Goal: Transaction & Acquisition: Purchase product/service

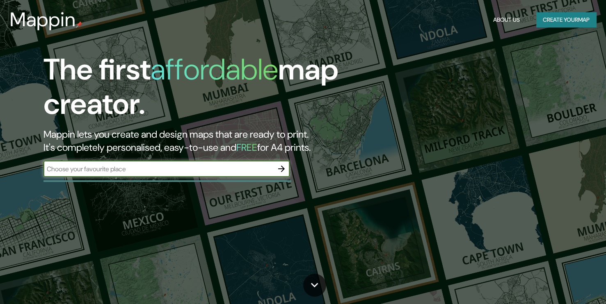
click at [151, 172] on input "text" at bounding box center [158, 169] width 230 height 9
type input "a"
type input "[PERSON_NAME][STREET_ADDRESS]"
click at [586, 24] on button "Create your map" at bounding box center [566, 19] width 60 height 15
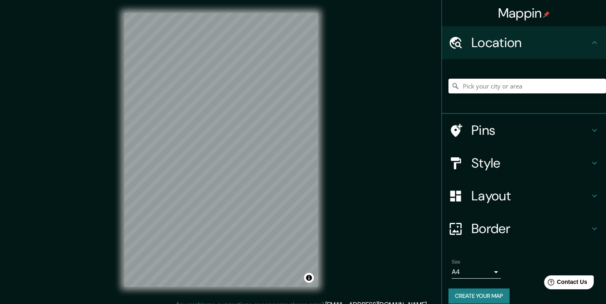
click at [498, 86] on input "Pick your city or area" at bounding box center [527, 86] width 158 height 15
paste input "[PERSON_NAME][STREET_ADDRESS]"
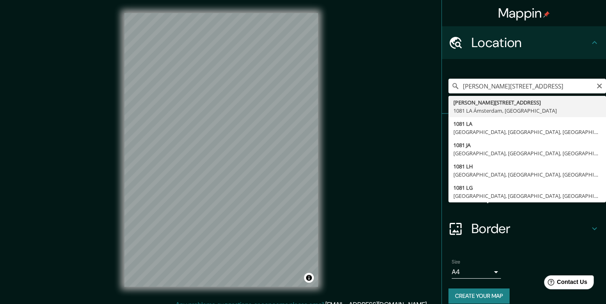
click at [484, 94] on div "[PERSON_NAME][STREET_ADDRESS], [GEOGRAPHIC_DATA][PERSON_NAME][STREET_ADDRESS], …" at bounding box center [527, 86] width 158 height 41
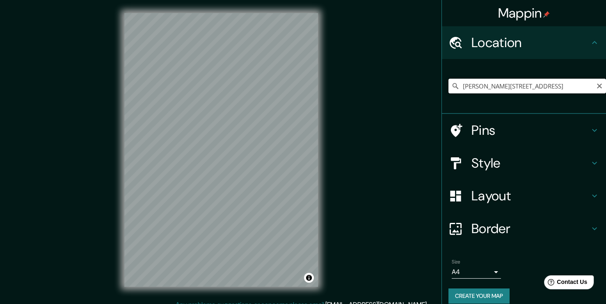
click at [548, 85] on input "[PERSON_NAME][STREET_ADDRESS]" at bounding box center [527, 86] width 158 height 15
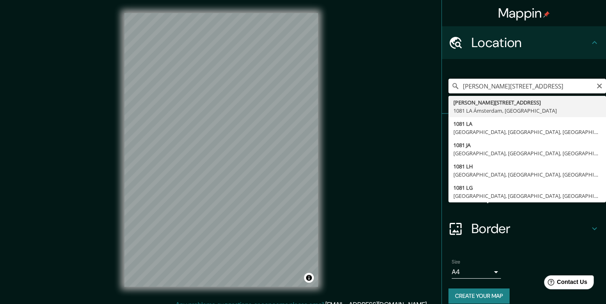
type input "[PERSON_NAME][STREET_ADDRESS]"
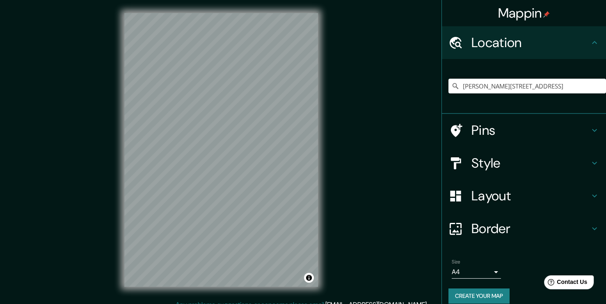
click at [485, 129] on h4 "Pins" at bounding box center [530, 130] width 118 height 16
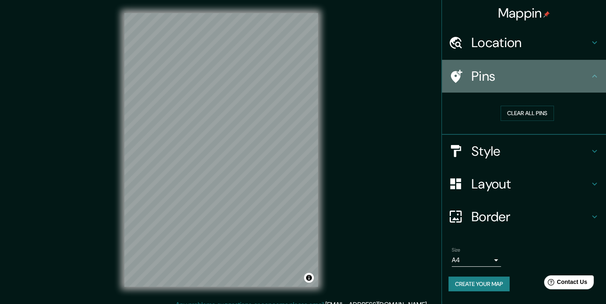
click at [531, 78] on h4 "Pins" at bounding box center [530, 76] width 118 height 16
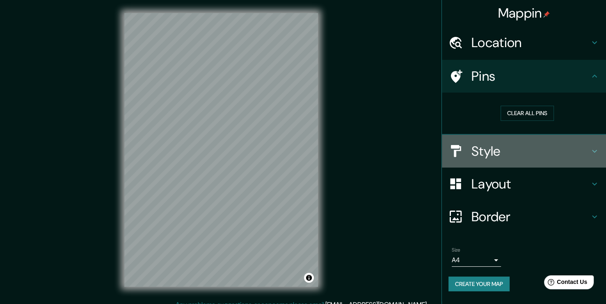
click at [516, 155] on h4 "Style" at bounding box center [530, 151] width 118 height 16
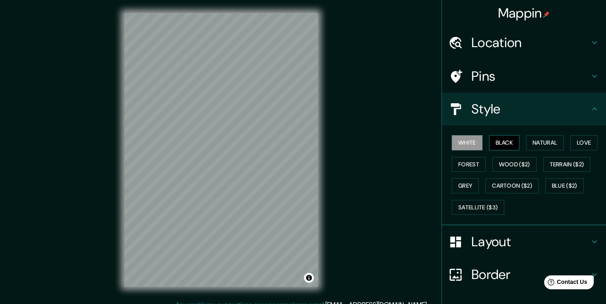
click at [496, 136] on button "Black" at bounding box center [504, 142] width 31 height 15
click at [509, 159] on button "Wood ($2)" at bounding box center [514, 164] width 44 height 15
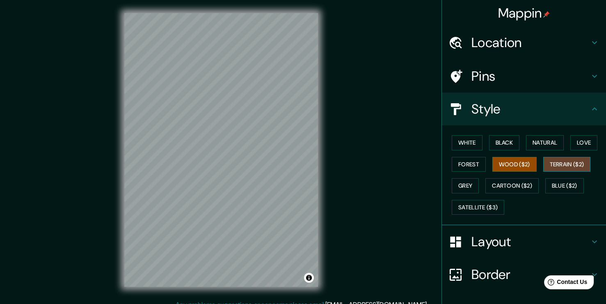
click at [544, 159] on button "Terrain ($2)" at bounding box center [567, 164] width 48 height 15
click at [515, 167] on button "Wood ($2)" at bounding box center [514, 164] width 44 height 15
click at [557, 167] on button "Terrain ($2)" at bounding box center [567, 164] width 48 height 15
click at [457, 180] on button "Grey" at bounding box center [465, 185] width 27 height 15
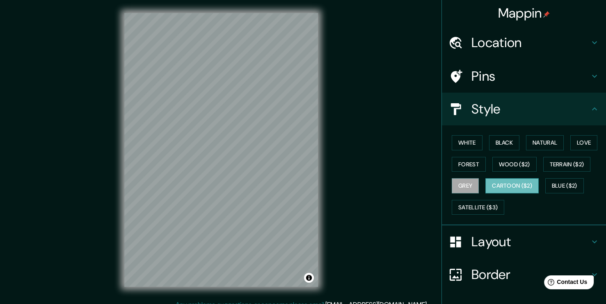
click at [487, 183] on button "Cartoon ($2)" at bounding box center [511, 185] width 53 height 15
click at [560, 190] on button "Blue ($2)" at bounding box center [564, 185] width 39 height 15
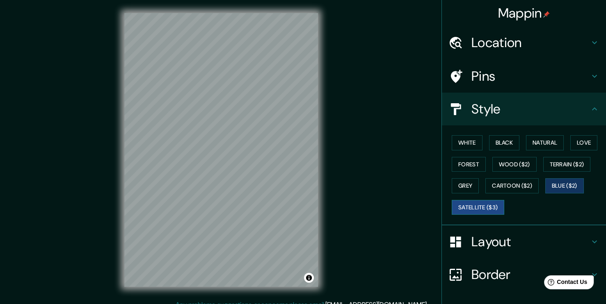
click at [471, 204] on button "Satellite ($3)" at bounding box center [478, 207] width 53 height 15
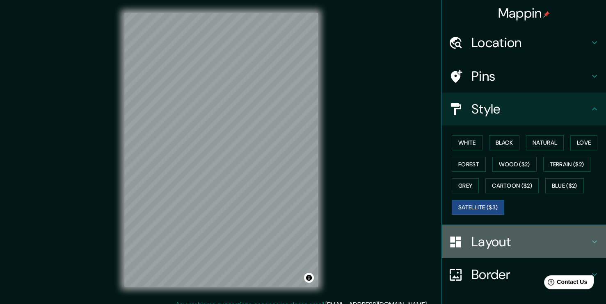
click at [509, 244] on h4 "Layout" at bounding box center [530, 242] width 118 height 16
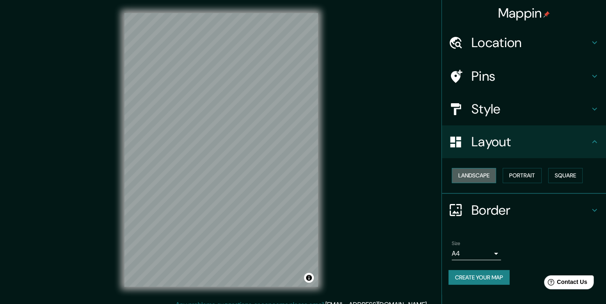
click at [475, 179] on button "Landscape" at bounding box center [474, 175] width 44 height 15
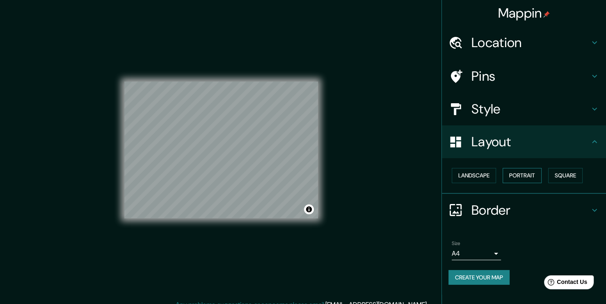
click at [528, 176] on button "Portrait" at bounding box center [522, 175] width 39 height 15
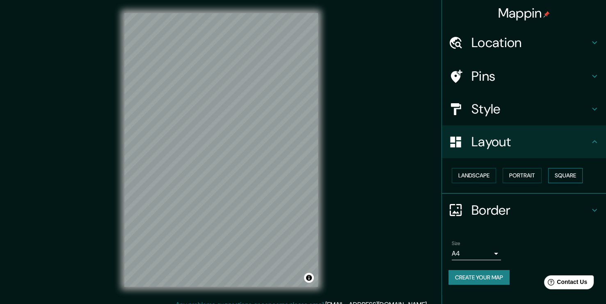
click at [561, 174] on button "Square" at bounding box center [565, 175] width 34 height 15
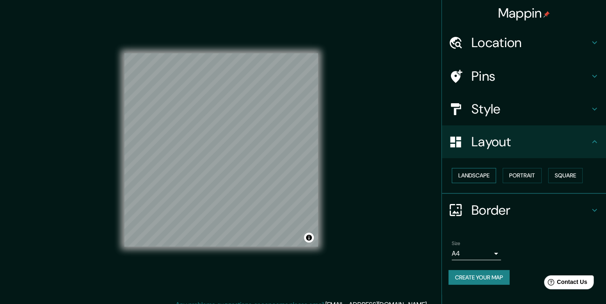
click at [484, 174] on button "Landscape" at bounding box center [474, 175] width 44 height 15
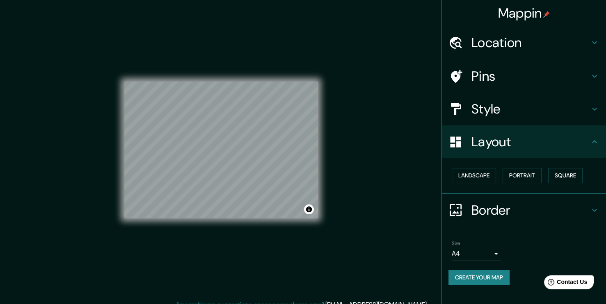
click at [510, 215] on h4 "Border" at bounding box center [530, 210] width 118 height 16
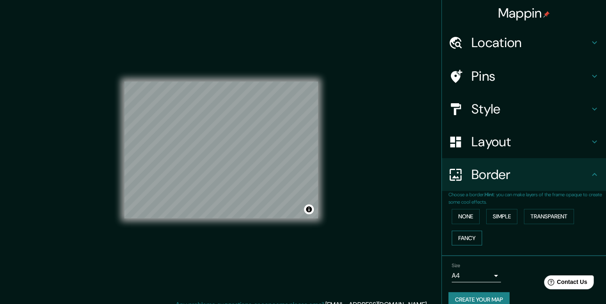
click at [469, 235] on button "Fancy" at bounding box center [467, 238] width 30 height 15
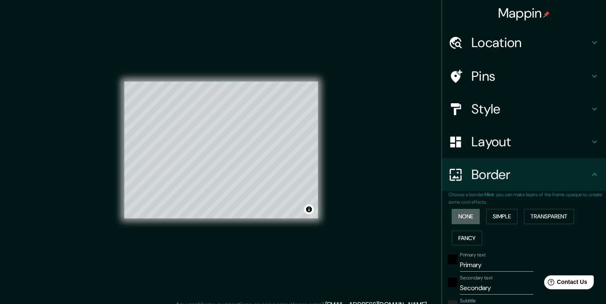
click at [459, 214] on button "None" at bounding box center [466, 216] width 28 height 15
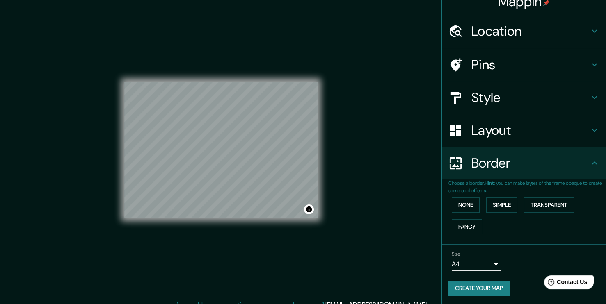
scroll to position [12, 0]
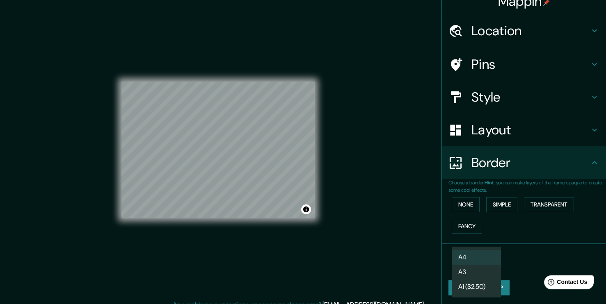
click at [485, 262] on body "Mappin Location [PERSON_NAME][STREET_ADDRESS], Países Bajos [PERSON_NAME][STREE…" at bounding box center [303, 152] width 606 height 304
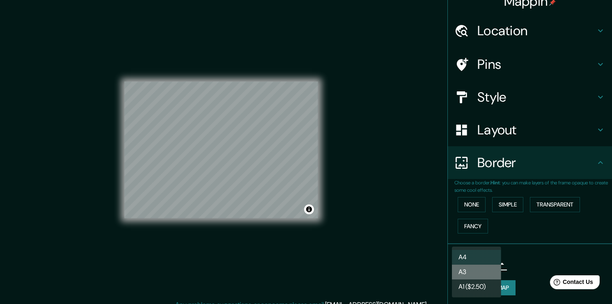
click at [487, 270] on li "A3" at bounding box center [476, 272] width 49 height 15
type input "a4"
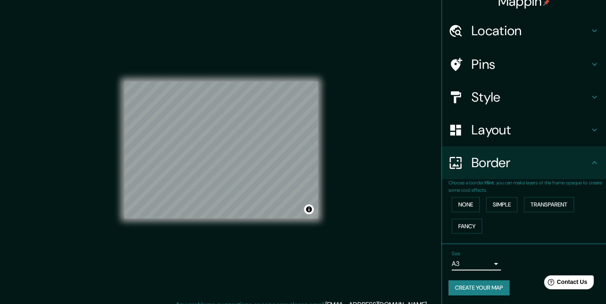
click at [499, 130] on h4 "Layout" at bounding box center [530, 130] width 118 height 16
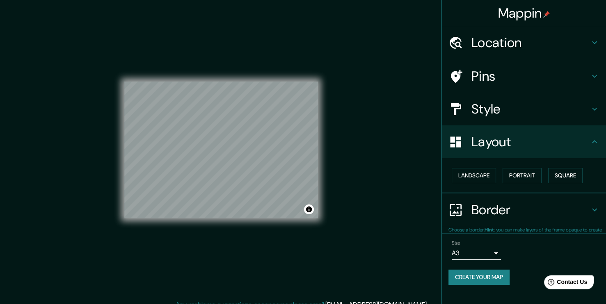
scroll to position [0, 0]
click at [311, 213] on button "Toggle attribution" at bounding box center [309, 210] width 10 height 10
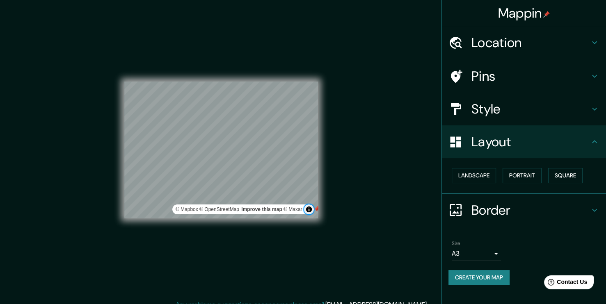
click at [309, 210] on button "Toggle attribution" at bounding box center [309, 210] width 10 height 10
click at [343, 222] on div "Mappin Location [PERSON_NAME][STREET_ADDRESS], Países Bajos [PERSON_NAME][STREE…" at bounding box center [303, 156] width 606 height 313
click at [318, 211] on div "© Mapbox © OpenStreetMap Improve this map © Maxar" at bounding box center [221, 150] width 220 height 300
click at [489, 78] on h4 "Pins" at bounding box center [530, 76] width 118 height 16
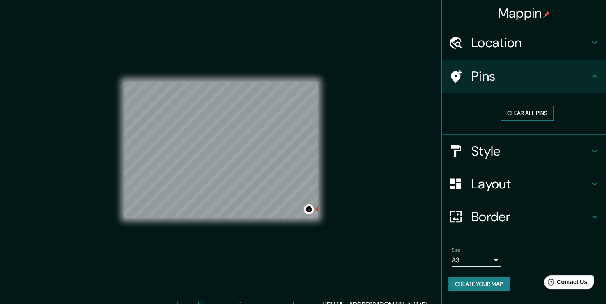
click at [510, 114] on button "Clear all pins" at bounding box center [527, 113] width 53 height 15
drag, startPoint x: 320, startPoint y: 162, endPoint x: 384, endPoint y: 139, distance: 68.5
click at [384, 139] on div "Mappin Location [PERSON_NAME][STREET_ADDRESS], Países Bajos [PERSON_NAME][STREE…" at bounding box center [303, 156] width 606 height 313
click at [505, 154] on h4 "Style" at bounding box center [530, 151] width 118 height 16
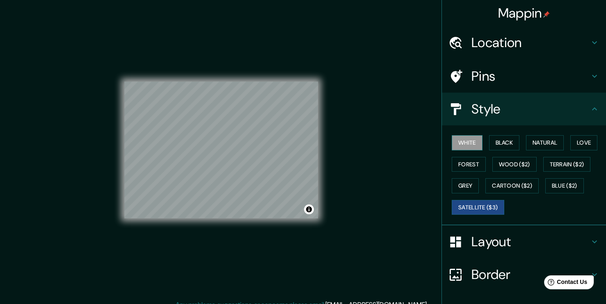
click at [467, 141] on button "White" at bounding box center [467, 142] width 31 height 15
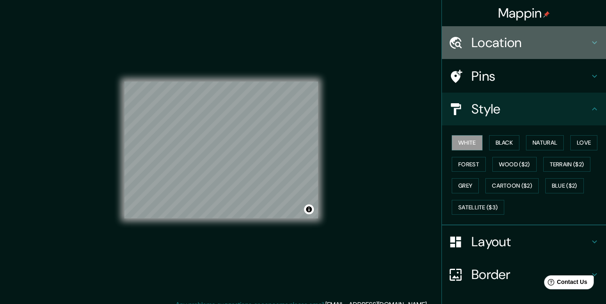
click at [493, 48] on h4 "Location" at bounding box center [530, 42] width 118 height 16
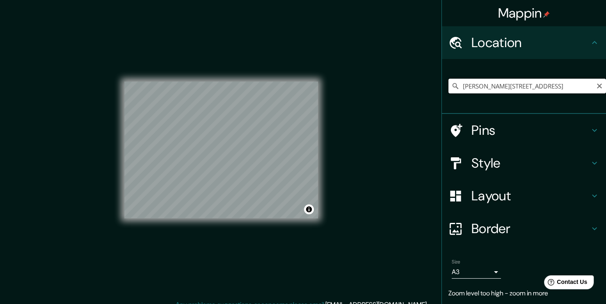
click at [496, 81] on input "[PERSON_NAME][STREET_ADDRESS]" at bounding box center [527, 86] width 158 height 15
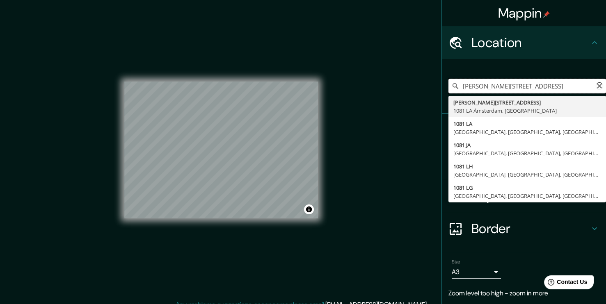
paste input "distrito de negocios [GEOGRAPHIC_DATA]"
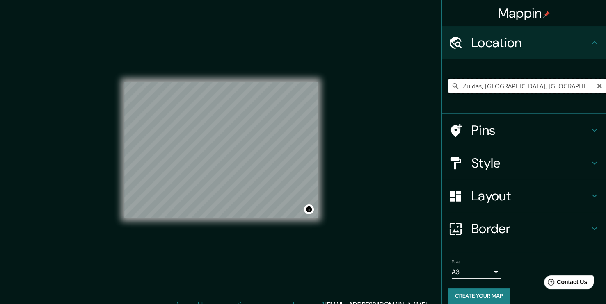
click at [492, 88] on input "Zuidas, [GEOGRAPHIC_DATA], [GEOGRAPHIC_DATA], [GEOGRAPHIC_DATA]" at bounding box center [527, 86] width 158 height 15
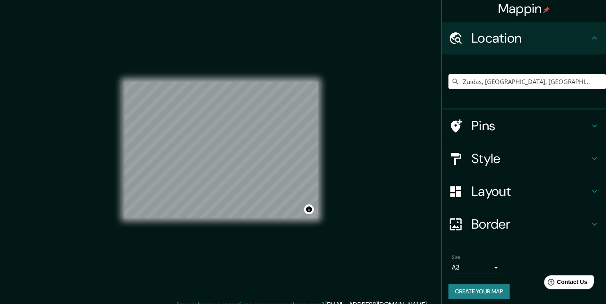
scroll to position [9, 0]
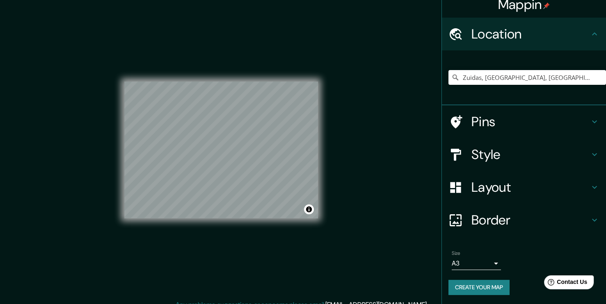
click at [492, 218] on h4 "Border" at bounding box center [530, 220] width 118 height 16
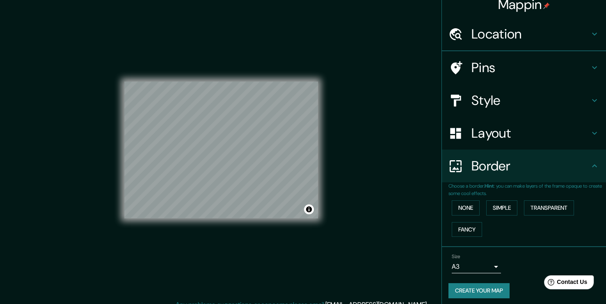
scroll to position [0, 0]
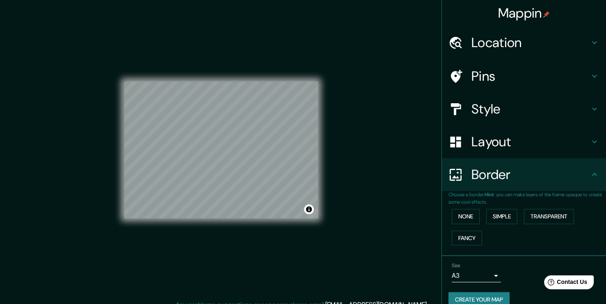
click at [494, 145] on h4 "Layout" at bounding box center [530, 142] width 118 height 16
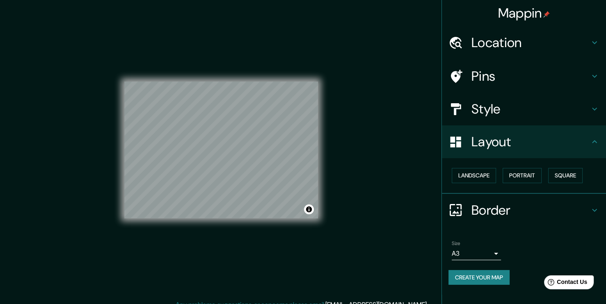
click at [502, 111] on h4 "Style" at bounding box center [530, 109] width 118 height 16
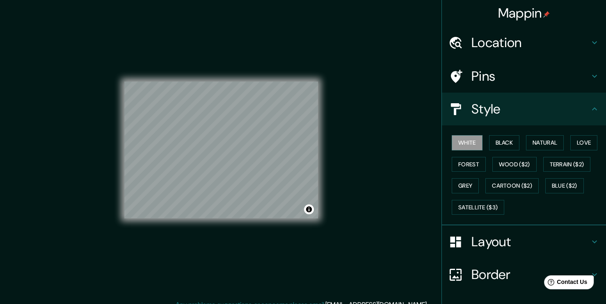
click at [502, 111] on h4 "Style" at bounding box center [530, 109] width 118 height 16
click at [489, 45] on h4 "Location" at bounding box center [530, 42] width 118 height 16
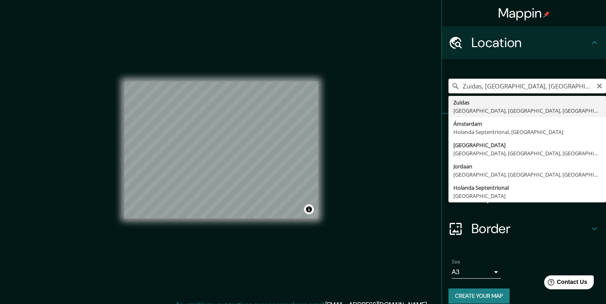
click at [494, 83] on input "Zuidas, [GEOGRAPHIC_DATA], [GEOGRAPHIC_DATA], [GEOGRAPHIC_DATA]" at bounding box center [527, 86] width 158 height 15
paste input "Jr [STREET_ADDRESS][PERSON_NAME][PERSON_NAME]"
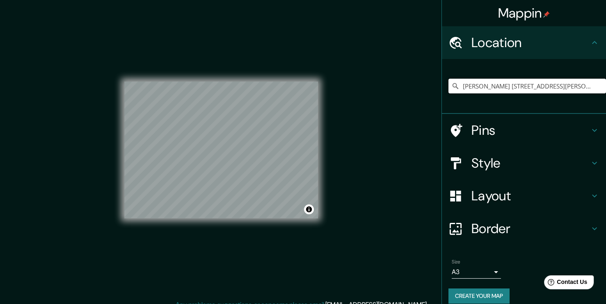
type input "[PERSON_NAME] [STREET_ADDRESS][PERSON_NAME]"
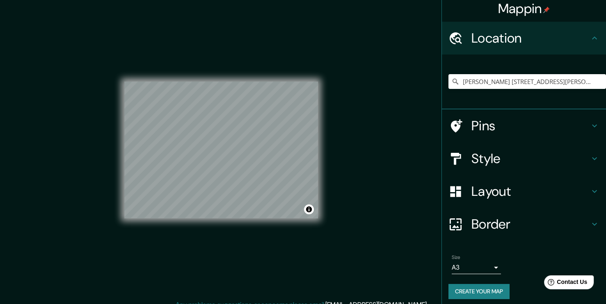
scroll to position [9, 0]
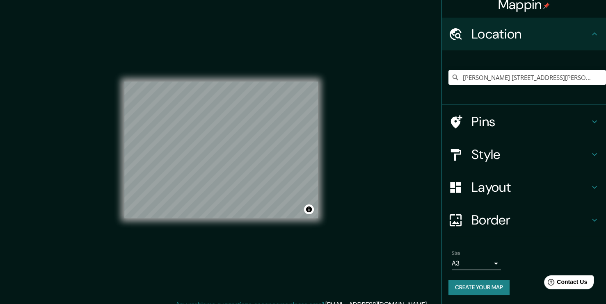
click at [460, 282] on button "Create your map" at bounding box center [478, 287] width 61 height 15
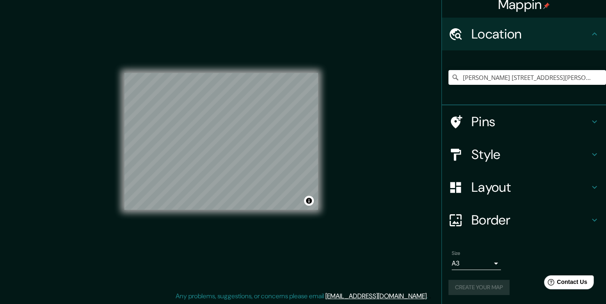
click at [486, 291] on div "Create your map" at bounding box center [523, 287] width 151 height 15
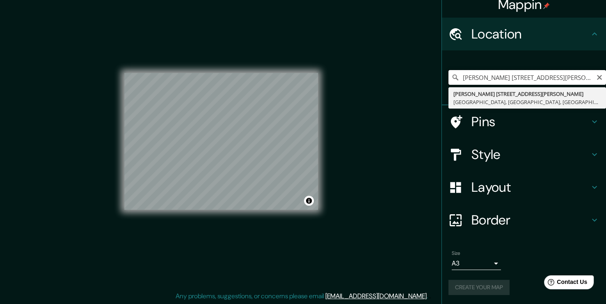
click at [497, 70] on input "[PERSON_NAME] [STREET_ADDRESS][PERSON_NAME]" at bounding box center [527, 77] width 158 height 15
click at [474, 285] on button "Create your map" at bounding box center [478, 287] width 61 height 15
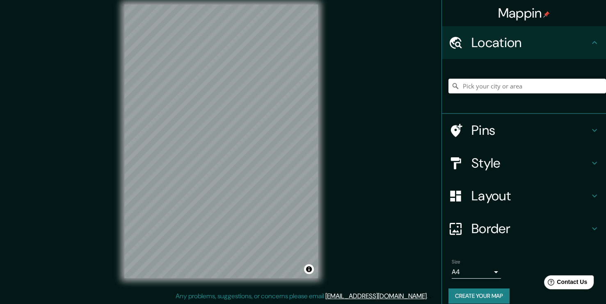
click at [477, 81] on input "Pick your city or area" at bounding box center [527, 86] width 158 height 15
paste input "Jr Paseo del Bosque 500, San Borja 15037"
click at [480, 80] on input "Lima, Provincia de Lima, 15037, Perú" at bounding box center [527, 86] width 158 height 15
type input "Lima, Provincia de Lima, 15037, Perú"
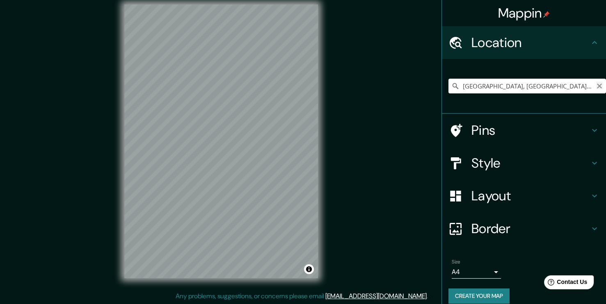
click at [596, 87] on icon "Clear" at bounding box center [599, 86] width 7 height 7
paste input "Jr [STREET_ADDRESS][PERSON_NAME][PERSON_NAME]"
type input "[PERSON_NAME] [STREET_ADDRESS][PERSON_NAME]"
click at [488, 268] on body "Mappin Location Jirón Paseo del Bosque 500, Lima, Provincia de Lima, Perú Jirón…" at bounding box center [303, 143] width 606 height 304
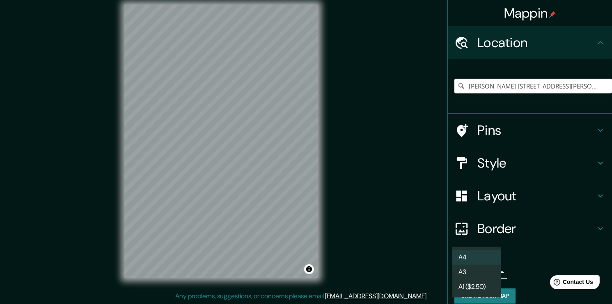
click at [486, 268] on li "A3" at bounding box center [476, 272] width 49 height 15
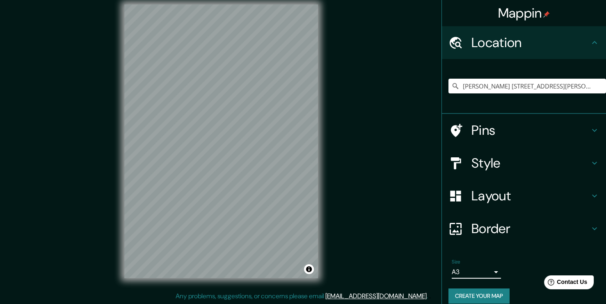
click at [495, 231] on h4 "Border" at bounding box center [530, 229] width 118 height 16
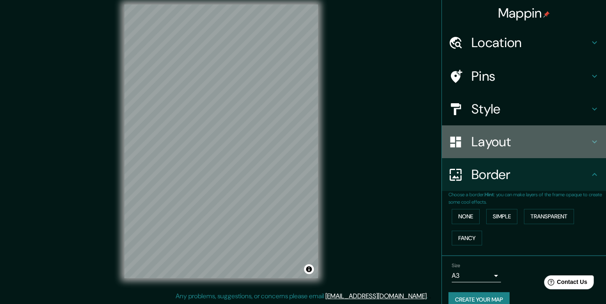
click at [507, 136] on h4 "Layout" at bounding box center [530, 142] width 118 height 16
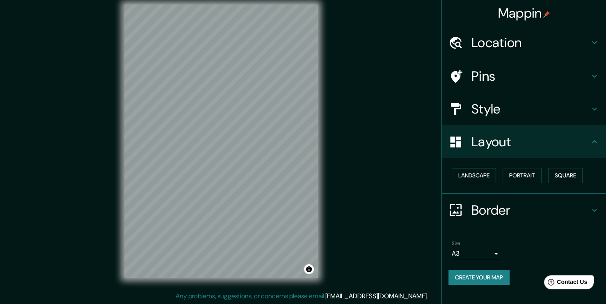
click at [483, 176] on button "Landscape" at bounding box center [474, 175] width 44 height 15
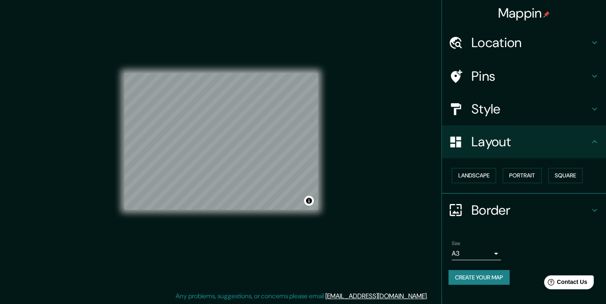
click at [467, 73] on div at bounding box center [459, 76] width 23 height 14
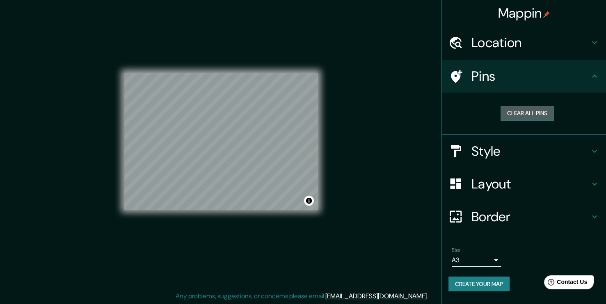
click at [517, 114] on button "Clear all pins" at bounding box center [527, 113] width 53 height 15
click at [494, 280] on button "Create your map" at bounding box center [478, 284] width 61 height 15
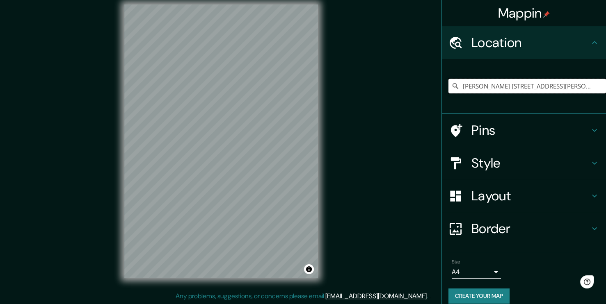
click at [525, 85] on input "Jirón Paseo del Bosque 500, Lima, Provincia de Lima, Perú" at bounding box center [527, 86] width 158 height 15
click at [531, 92] on input "Jirón Paseo del Bosque 500, Lima, Provincia de Lima, Perú" at bounding box center [527, 86] width 158 height 15
click at [538, 87] on input "Jirón Paseo del Bosque 500, Lima, Provincia de Lima, Perú" at bounding box center [527, 86] width 158 height 15
click at [533, 85] on input "Jirón Paseo del Bosque 500, Lima, Provincia de Lima, Perú" at bounding box center [527, 86] width 158 height 15
type input "Jirón Paseo del Bosque 500, Lima, Provincia de Lima, Perú"
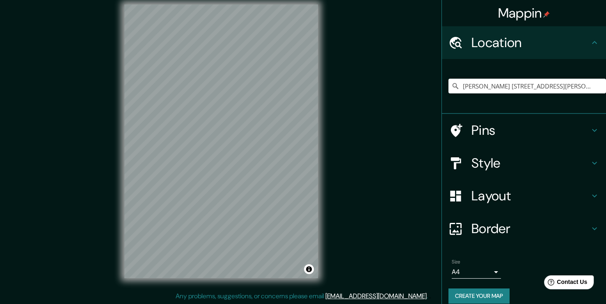
click at [512, 198] on h4 "Layout" at bounding box center [530, 196] width 118 height 16
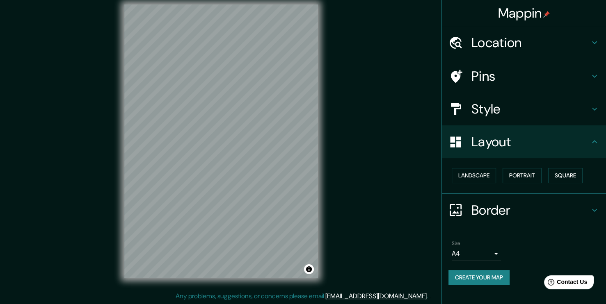
click at [502, 118] on div "Style" at bounding box center [524, 109] width 164 height 33
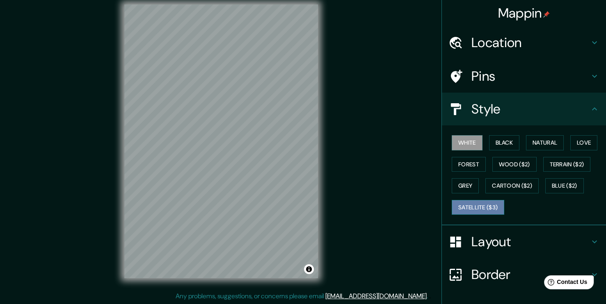
click at [486, 207] on button "Satellite ($3)" at bounding box center [478, 207] width 53 height 15
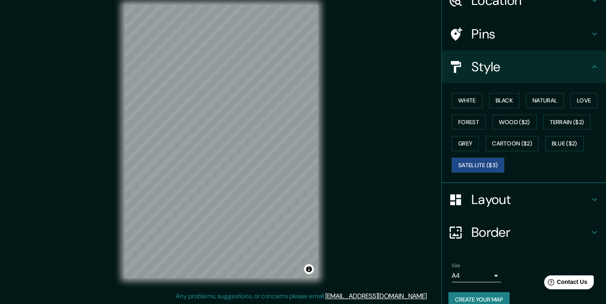
scroll to position [54, 0]
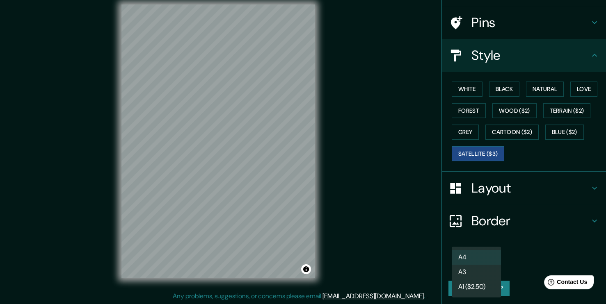
click at [468, 260] on body "Mappin Location Jirón Paseo del Bosque 500, Lima, Provincia de Lima, Perú Jirón…" at bounding box center [303, 143] width 606 height 304
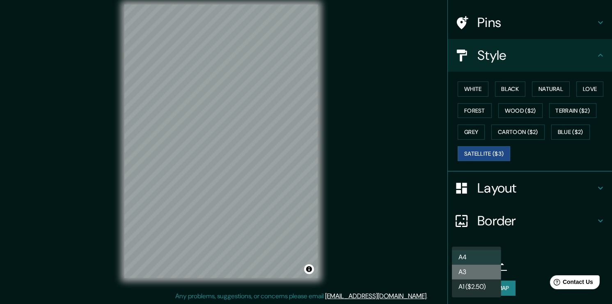
click at [471, 273] on li "A3" at bounding box center [476, 272] width 49 height 15
